Goal: Navigation & Orientation: Find specific page/section

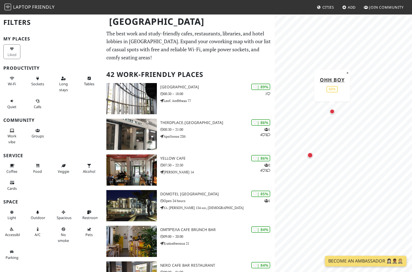
click at [332, 114] on div "Map marker" at bounding box center [332, 111] width 7 height 7
click at [303, 156] on div "Map marker" at bounding box center [303, 156] width 6 height 6
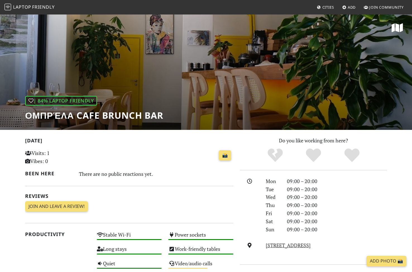
click at [396, 28] on icon at bounding box center [397, 28] width 11 height 10
